Goal: Information Seeking & Learning: Learn about a topic

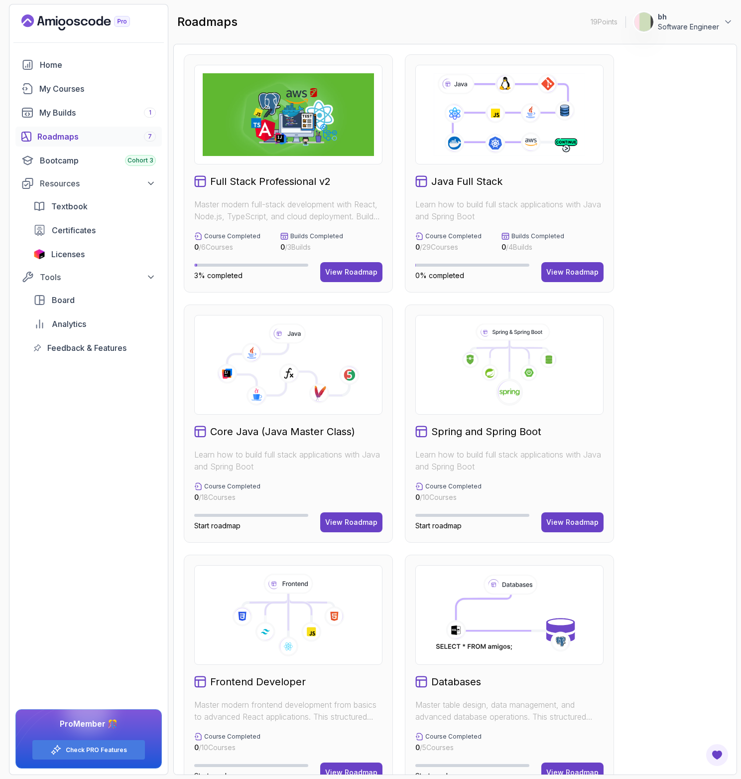
click at [669, 241] on div "Full Stack Professional v2 Master modern full-stack development with React, Nod…" at bounding box center [455, 548] width 543 height 988
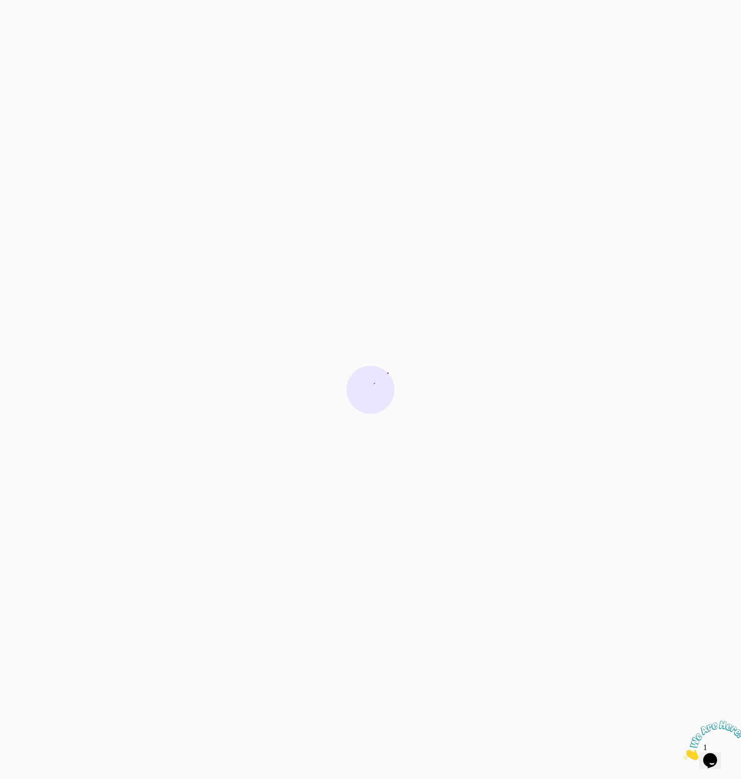
click at [683, 753] on icon "Close" at bounding box center [683, 757] width 0 height 8
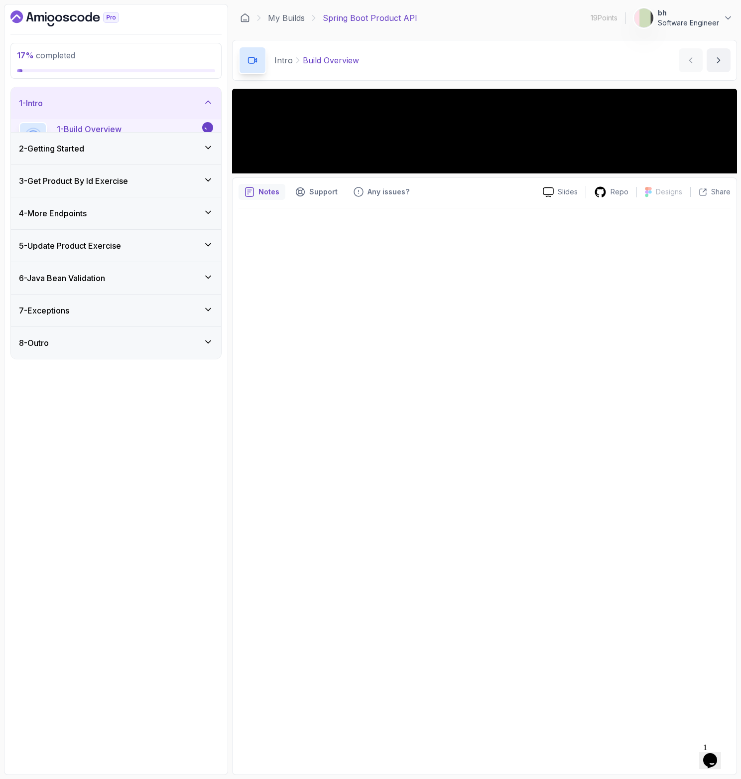
click at [712, 752] on button "Opens Chat This icon Opens the chat window." at bounding box center [710, 760] width 22 height 17
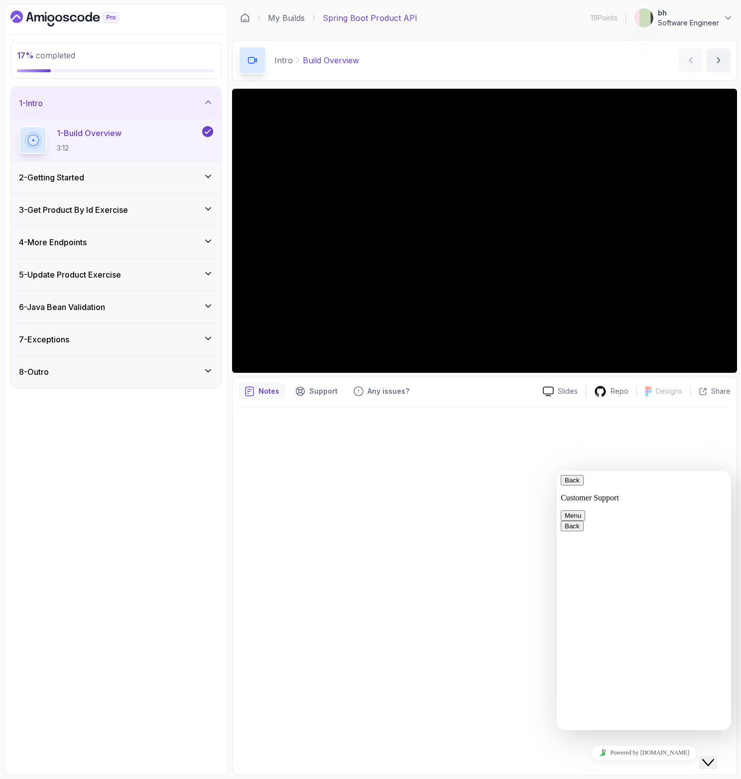
click at [571, 480] on button "Back" at bounding box center [572, 480] width 23 height 10
drag, startPoint x: 6, startPoint y: 152, endPoint x: 423, endPoint y: 543, distance: 572.3
click at [430, 568] on div at bounding box center [485, 587] width 492 height 361
click at [115, 185] on div "2 - Getting Started" at bounding box center [116, 177] width 210 height 32
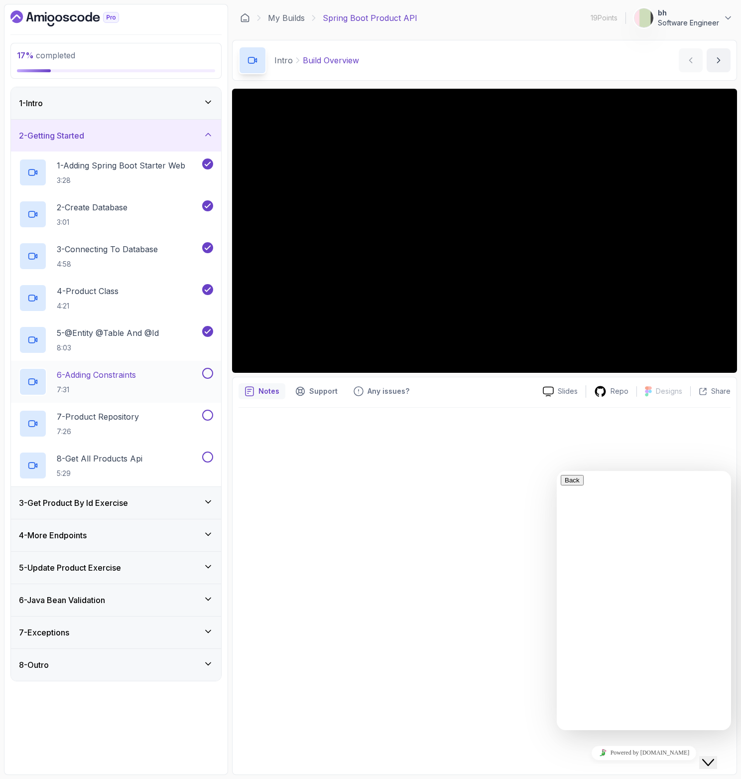
click at [117, 380] on p "6 - Adding Constraints" at bounding box center [96, 375] width 79 height 12
click at [710, 759] on icon "$i18n('chat', 'chat_widget')" at bounding box center [708, 762] width 12 height 7
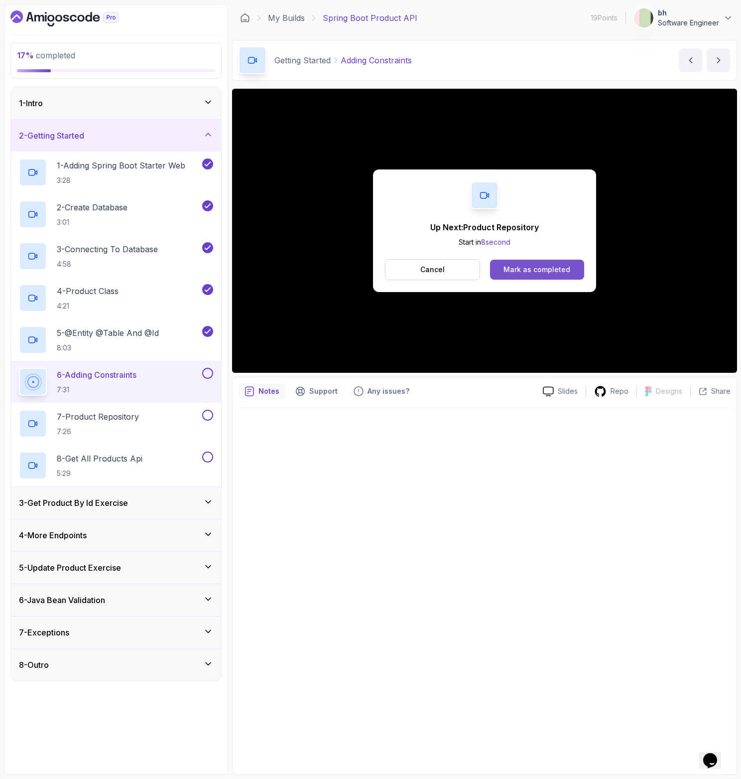
click at [529, 260] on button "Mark as completed" at bounding box center [537, 270] width 94 height 20
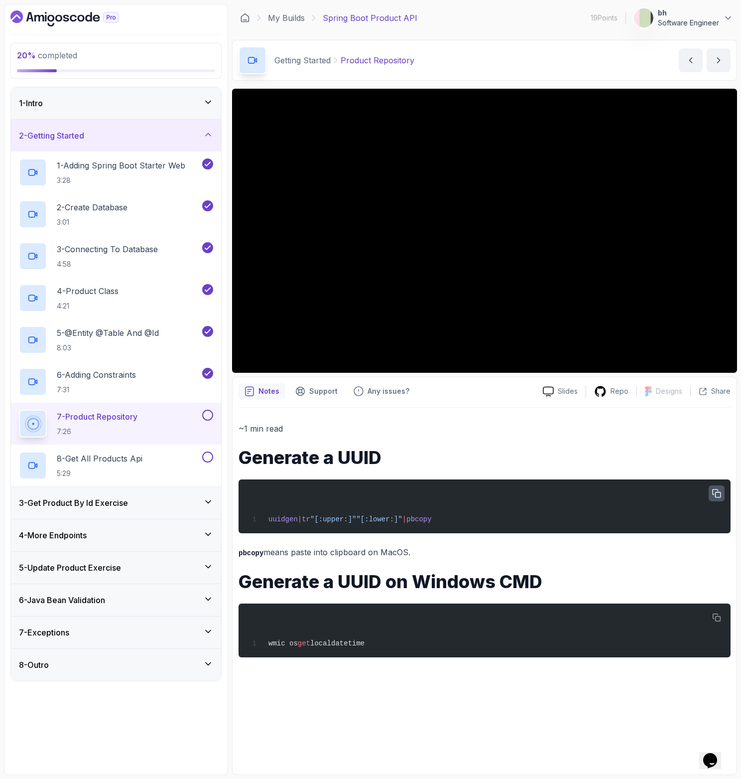
click at [712, 495] on icon "button" at bounding box center [716, 493] width 9 height 9
click at [710, 490] on button "button" at bounding box center [717, 493] width 16 height 16
click at [718, 613] on icon "button" at bounding box center [716, 617] width 9 height 9
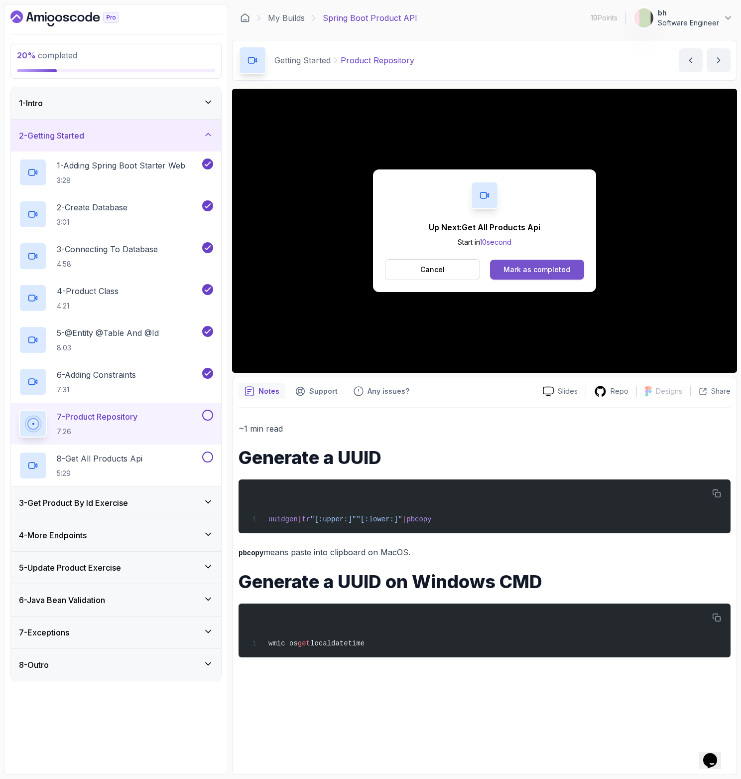
click at [529, 265] on div "Mark as completed" at bounding box center [537, 269] width 67 height 10
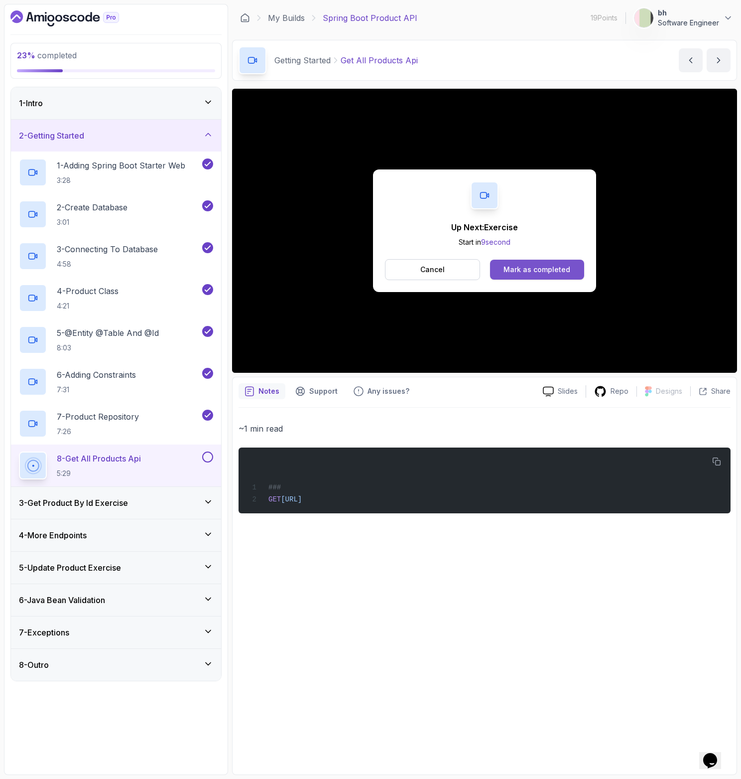
click at [547, 269] on div "Mark as completed" at bounding box center [537, 269] width 67 height 10
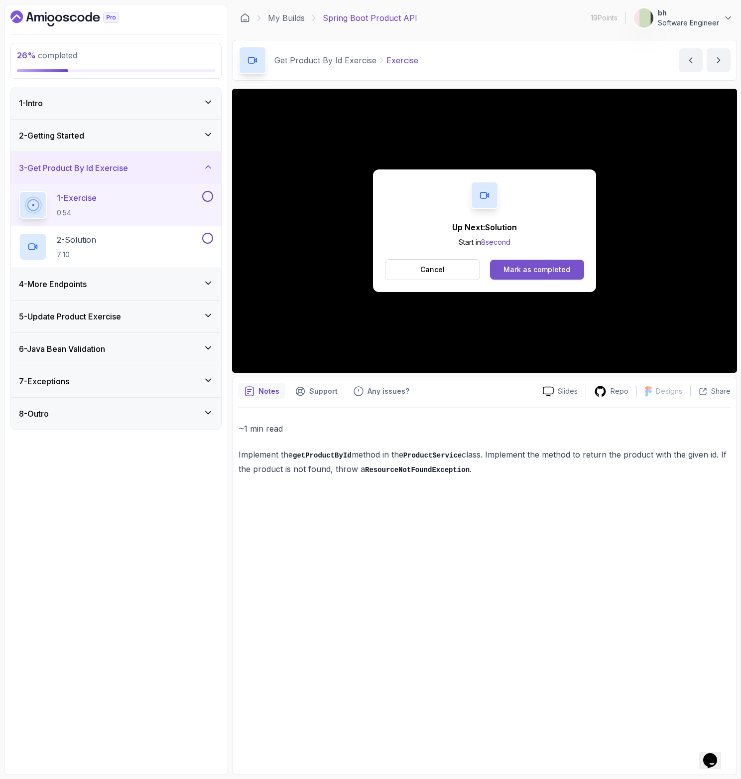
click at [531, 264] on button "Mark as completed" at bounding box center [537, 270] width 94 height 20
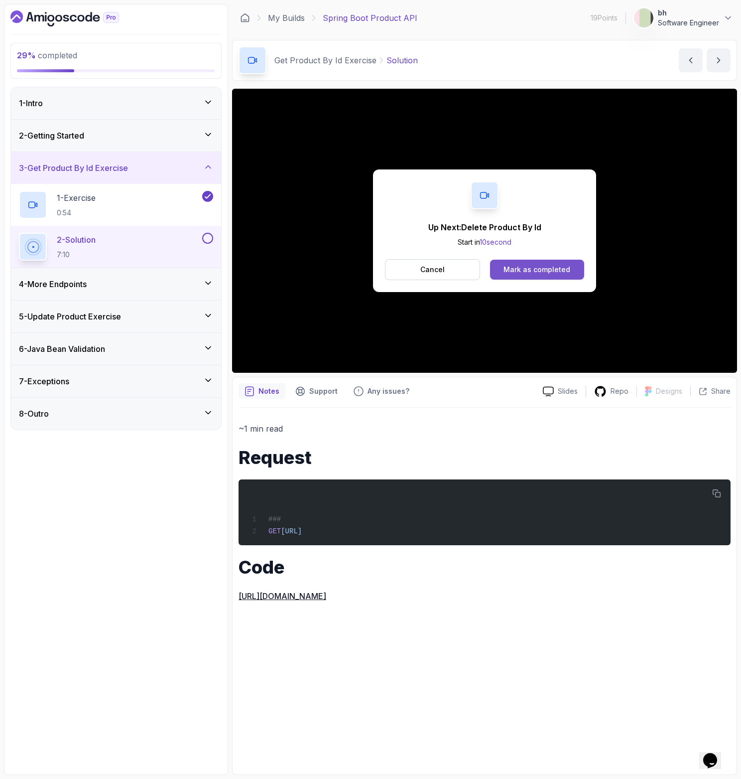
click at [529, 272] on div "Mark as completed" at bounding box center [537, 269] width 67 height 10
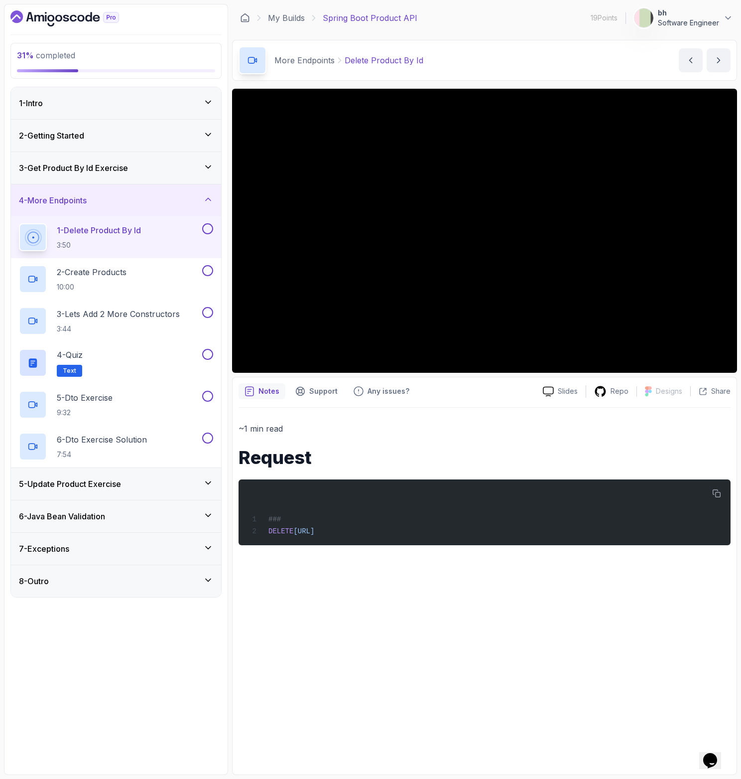
click at [209, 487] on icon at bounding box center [208, 483] width 10 height 10
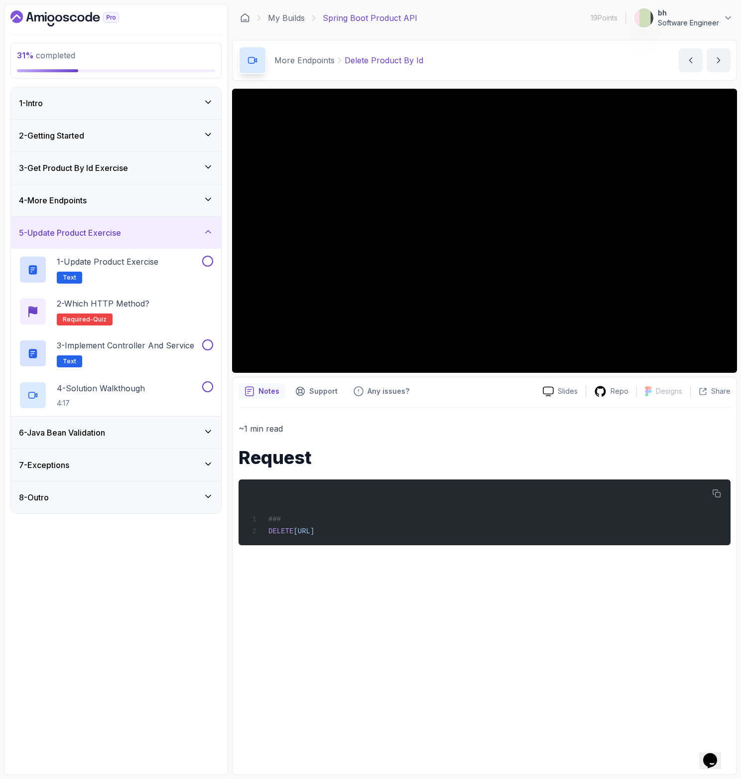
click at [204, 439] on div "6 - Java Bean Validation" at bounding box center [116, 432] width 210 height 32
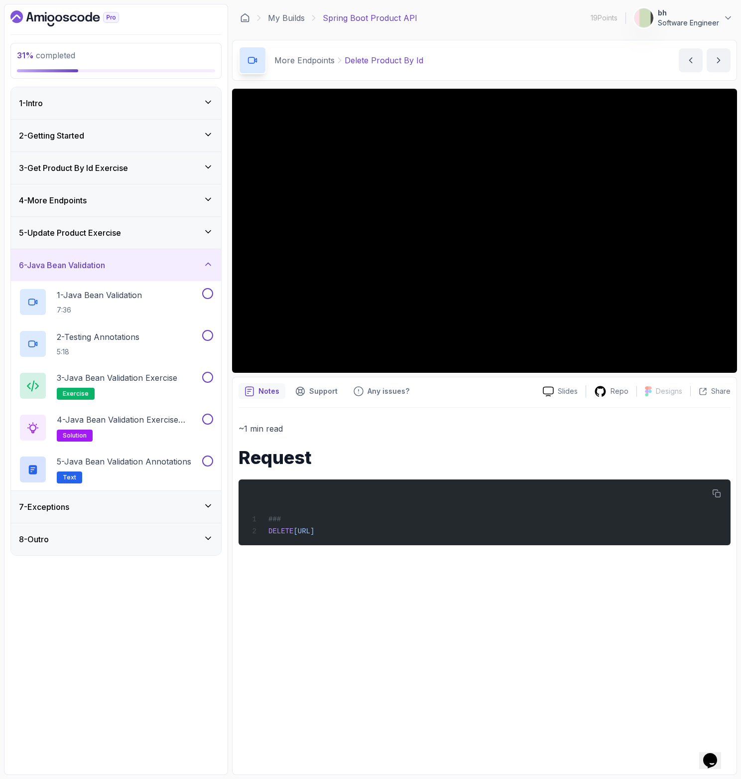
click at [203, 495] on div "7 - Exceptions" at bounding box center [116, 507] width 210 height 32
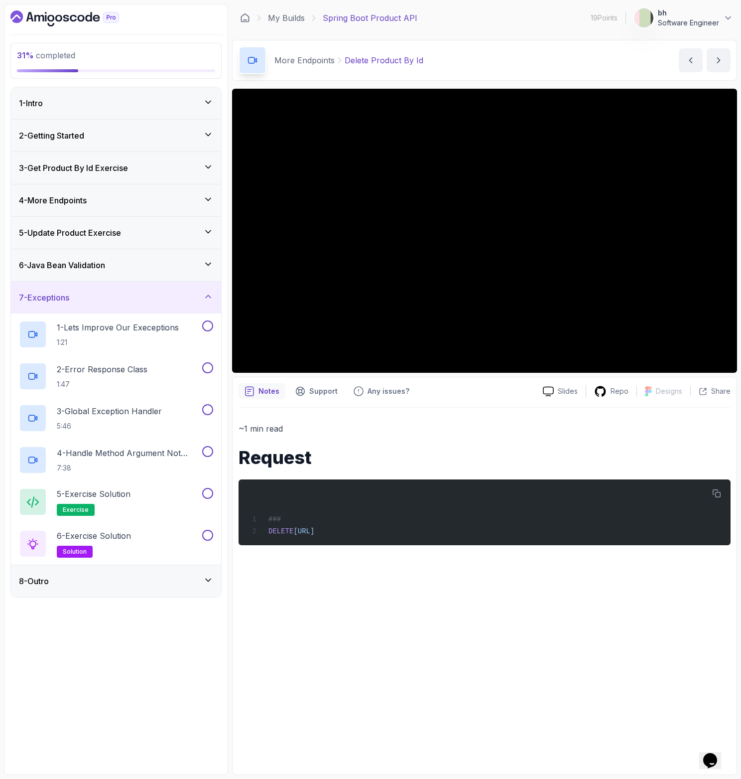
click at [190, 216] on div "4 - More Endpoints" at bounding box center [116, 200] width 210 height 32
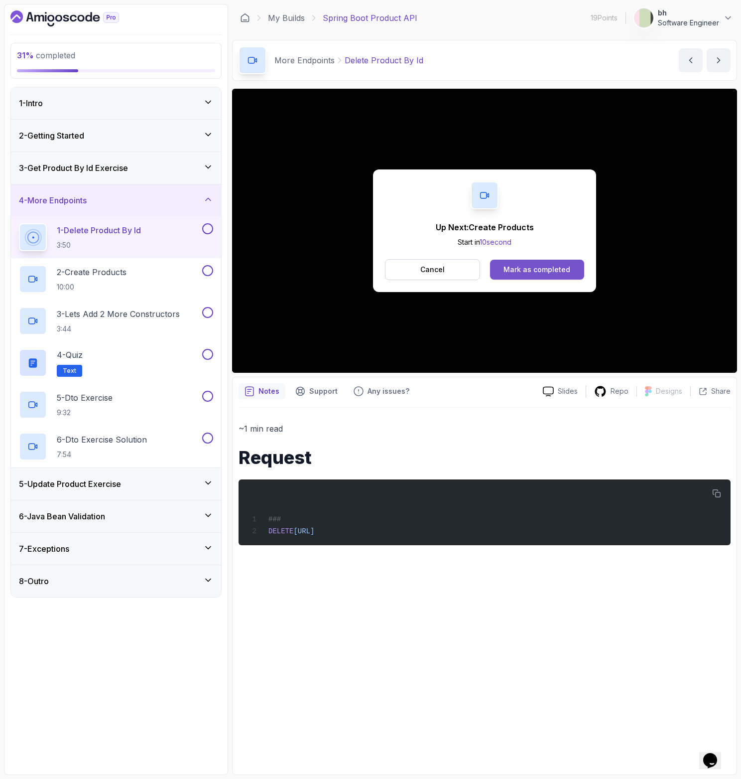
click at [520, 276] on button "Mark as completed" at bounding box center [537, 270] width 94 height 20
